Goal: Information Seeking & Learning: Compare options

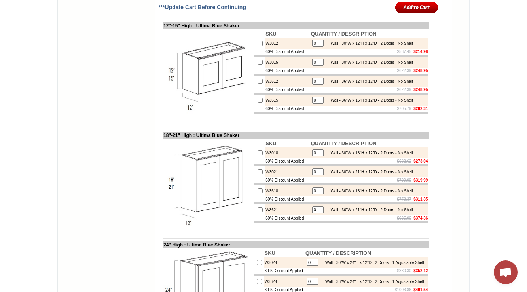
scroll to position [1255, 0]
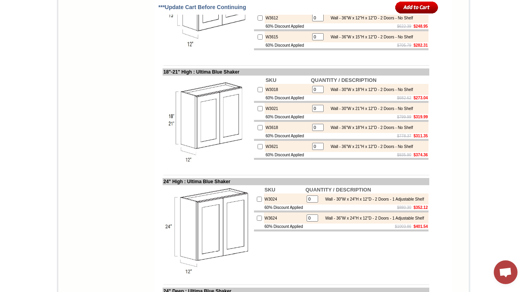
click at [463, 74] on td "Select Cabinet Style" at bounding box center [311, 76] width 314 height 2359
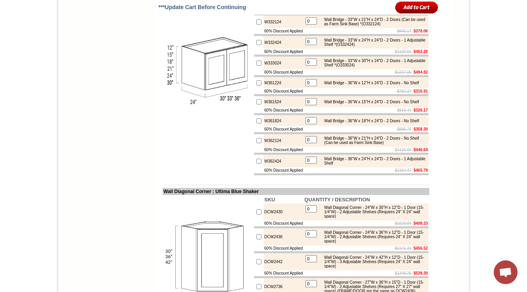
scroll to position [1586, 0]
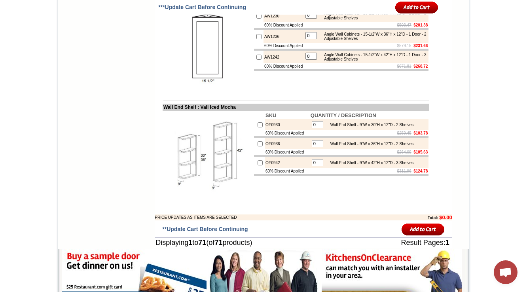
scroll to position [2277, 0]
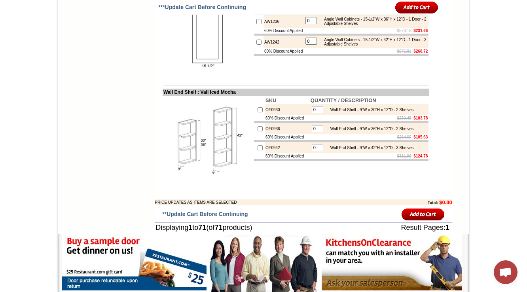
drag, startPoint x: 156, startPoint y: 62, endPoint x: 207, endPoint y: 58, distance: 51.6
copy td "Diagonal Stacker Ca"
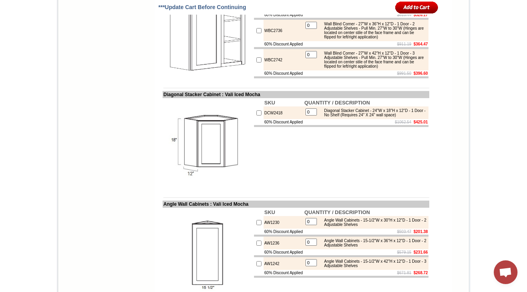
scroll to position [2214, 0]
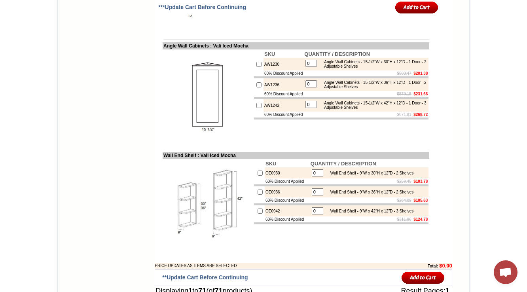
drag, startPoint x: 321, startPoint y: 139, endPoint x: 342, endPoint y: 150, distance: 23.2
copy div "Diagonal Stacker Cabinet - 24"W x 18"H x 12"D - 1 Door - No Shelf (Requires 24"…"
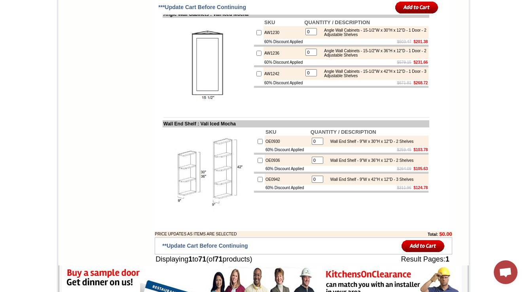
drag, startPoint x: 277, startPoint y: 95, endPoint x: 228, endPoint y: 96, distance: 49.1
copy td "Vali Iced Mocha"
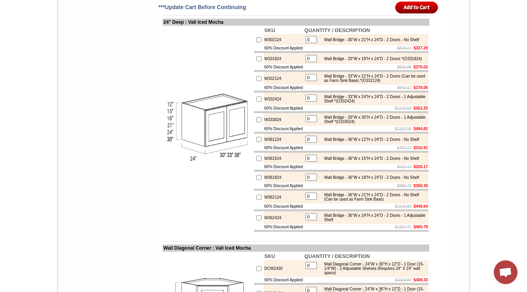
scroll to position [1321, 0]
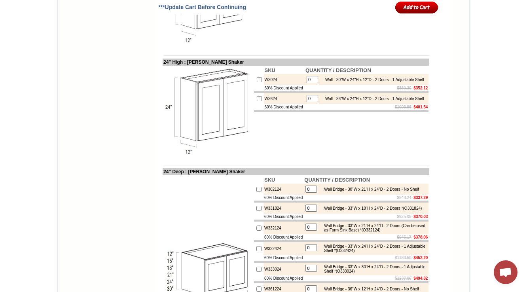
scroll to position [1488, 0]
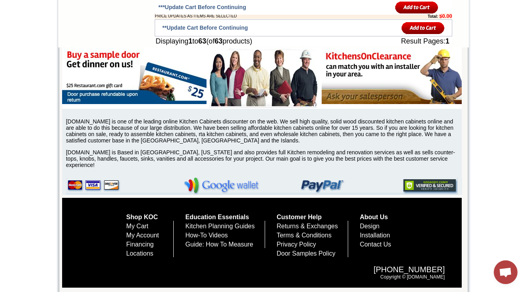
scroll to position [2216, 0]
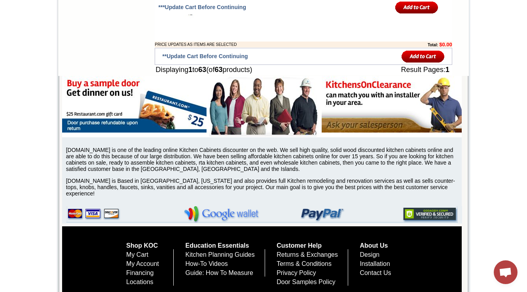
copy td "DCW2418"
drag, startPoint x: 286, startPoint y: 125, endPoint x: 228, endPoint y: 122, distance: 57.9
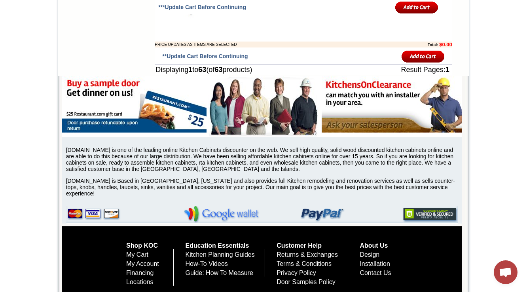
copy td "amryn Green Shaker"
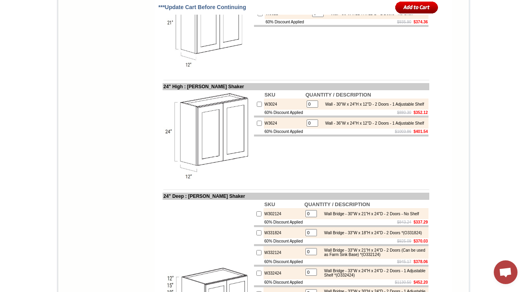
scroll to position [1680, 0]
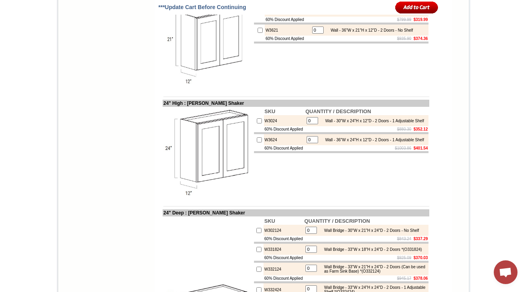
scroll to position [1571, 0]
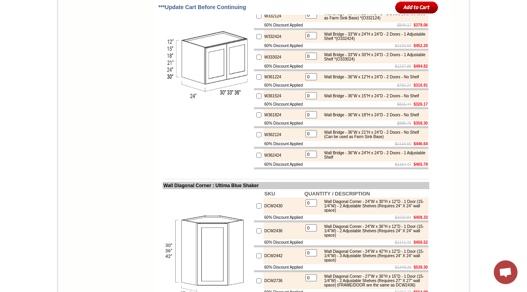
scroll to position [1618, 0]
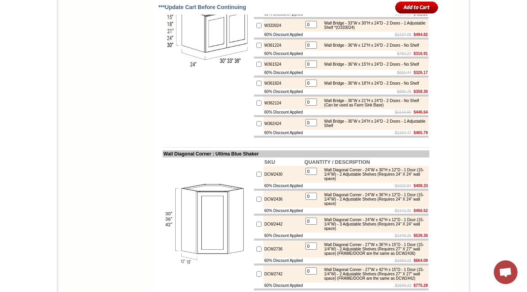
click at [212, 80] on img at bounding box center [207, 35] width 89 height 89
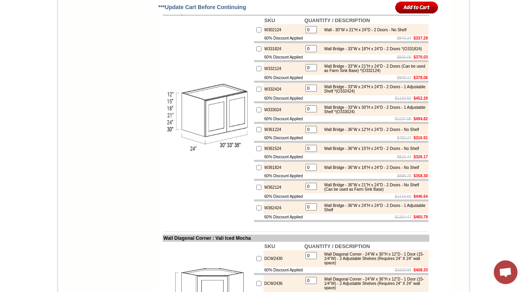
scroll to position [1545, 0]
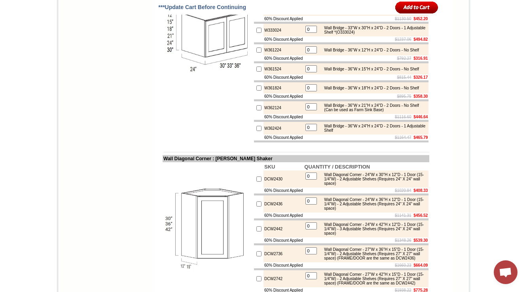
scroll to position [1599, 0]
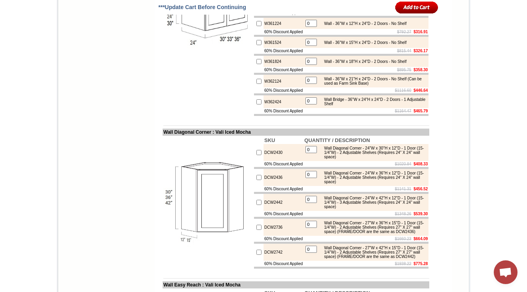
click at [163, 58] on img at bounding box center [207, 13] width 89 height 89
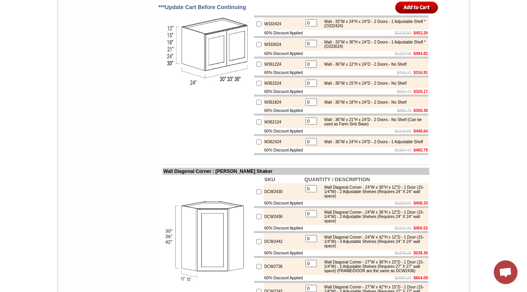
scroll to position [1599, 0]
copy td "W302124"
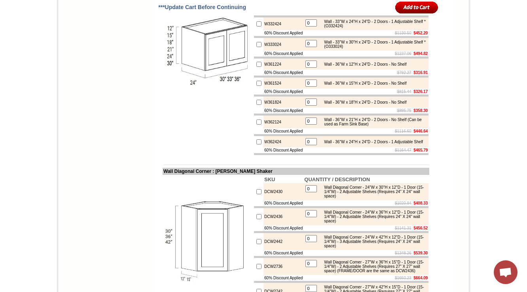
drag, startPoint x: 268, startPoint y: 93, endPoint x: 258, endPoint y: 101, distance: 12.9
click at [271, 70] on td "W361224" at bounding box center [284, 64] width 40 height 11
copy td "W361224"
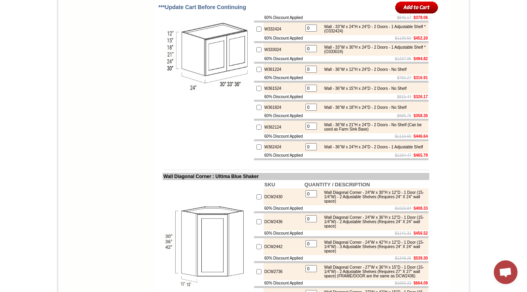
scroll to position [1586, 0]
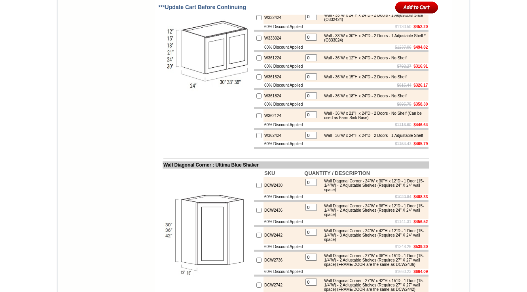
scroll to position [1618, 0]
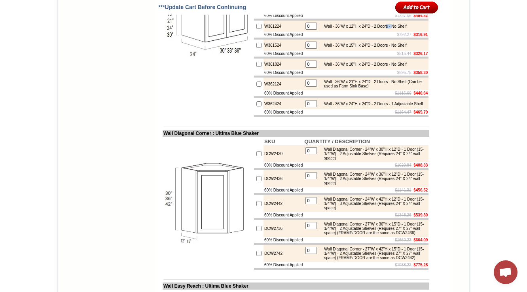
drag, startPoint x: 397, startPoint y: 139, endPoint x: 403, endPoint y: 139, distance: 6.3
click at [403, 28] on div "Wall - 36"W x 12"H x 24"D - 2 Doors - No Shelf" at bounding box center [363, 26] width 86 height 4
click at [400, 28] on div "Wall - 36"W x 12"H x 24"D - 2 Doors - No Shelf" at bounding box center [363, 26] width 86 height 4
drag, startPoint x: 399, startPoint y: 141, endPoint x: 417, endPoint y: 139, distance: 17.5
click at [406, 28] on div "Wall - 36"W x 12"H x 24"D - 2 Doors - No Shelf" at bounding box center [363, 26] width 86 height 4
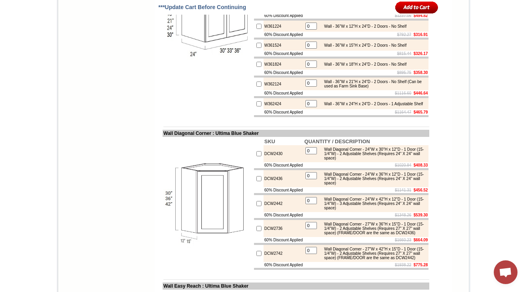
click at [395, 28] on div "Wall - 36"W x 12"H x 24"D - 2 Doors - No Shelf" at bounding box center [363, 26] width 86 height 4
drag, startPoint x: 397, startPoint y: 140, endPoint x: 413, endPoint y: 135, distance: 17.4
click at [404, 28] on div "Wall - 36"W x 12"H x 24"D - 2 Doors - No Shelf" at bounding box center [363, 26] width 86 height 4
click at [319, 40] on td at bounding box center [341, 39] width 175 height 2
drag, startPoint x: 421, startPoint y: 138, endPoint x: 397, endPoint y: 142, distance: 24.1
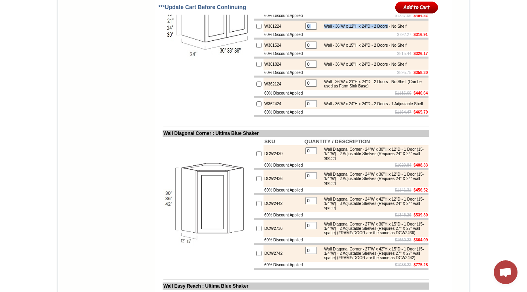
click at [397, 32] on td "0 Wall - 36"W x 12"H x 24"D - 2 Doors - No Shelf" at bounding box center [366, 26] width 125 height 11
copy tbody "Wall - 36"W x 12"H x 24"D - 2 Doors"
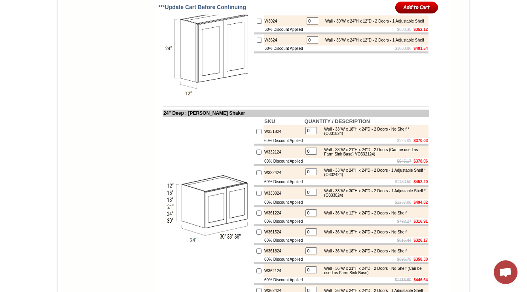
scroll to position [1603, 0]
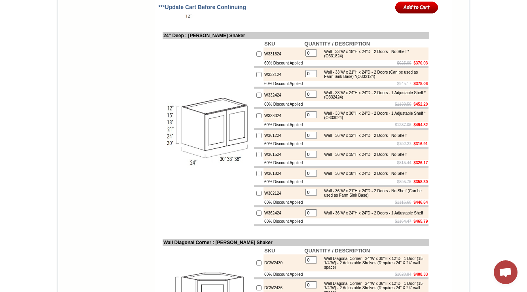
scroll to position [1508, 0]
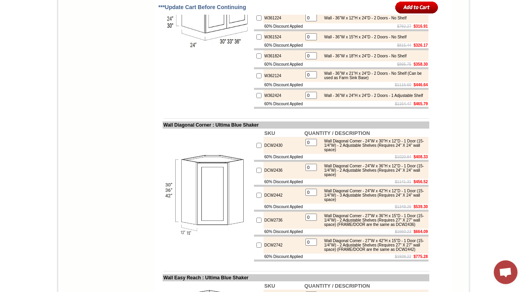
scroll to position [1618, 0]
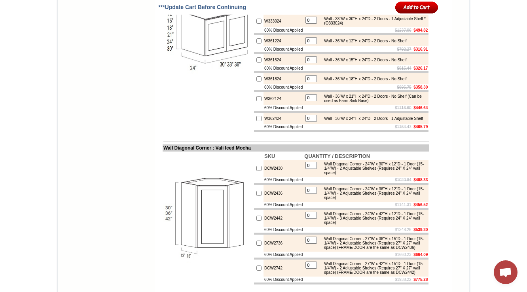
scroll to position [1615, 0]
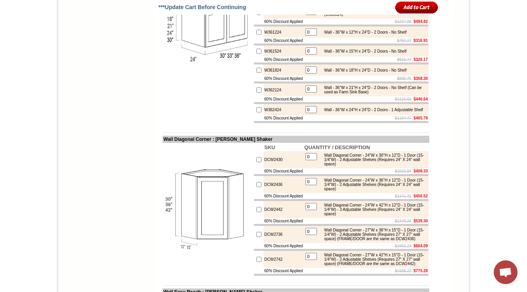
scroll to position [1603, 0]
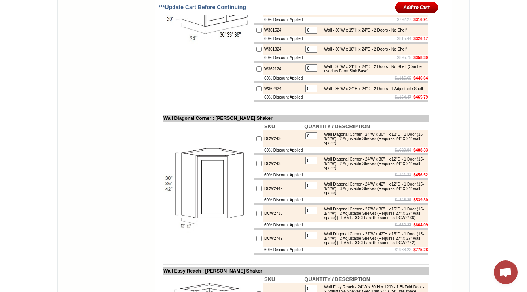
click at [286, 109] on td at bounding box center [296, 106] width 267 height 6
